Goal: Navigation & Orientation: Find specific page/section

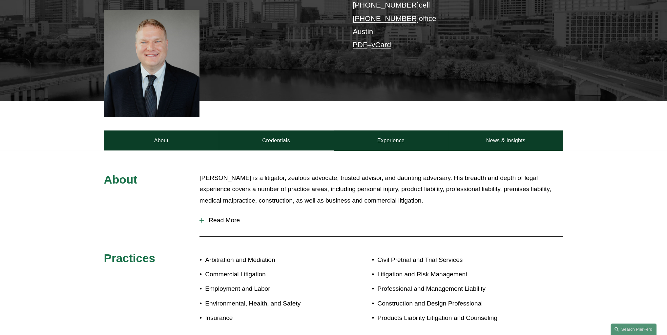
scroll to position [109, 0]
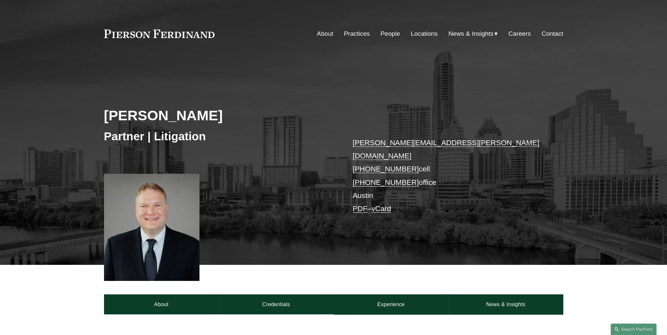
click at [423, 33] on link "Locations" at bounding box center [424, 34] width 27 height 12
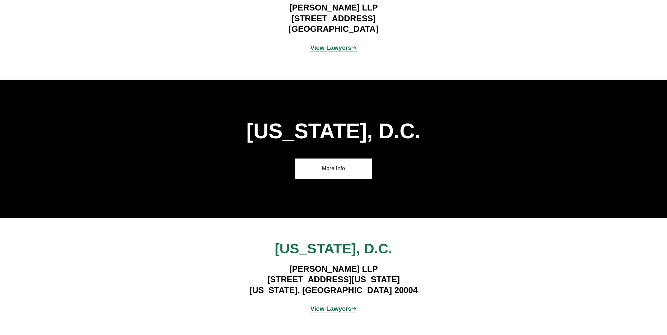
scroll to position [5137, 0]
